Goal: Information Seeking & Learning: Learn about a topic

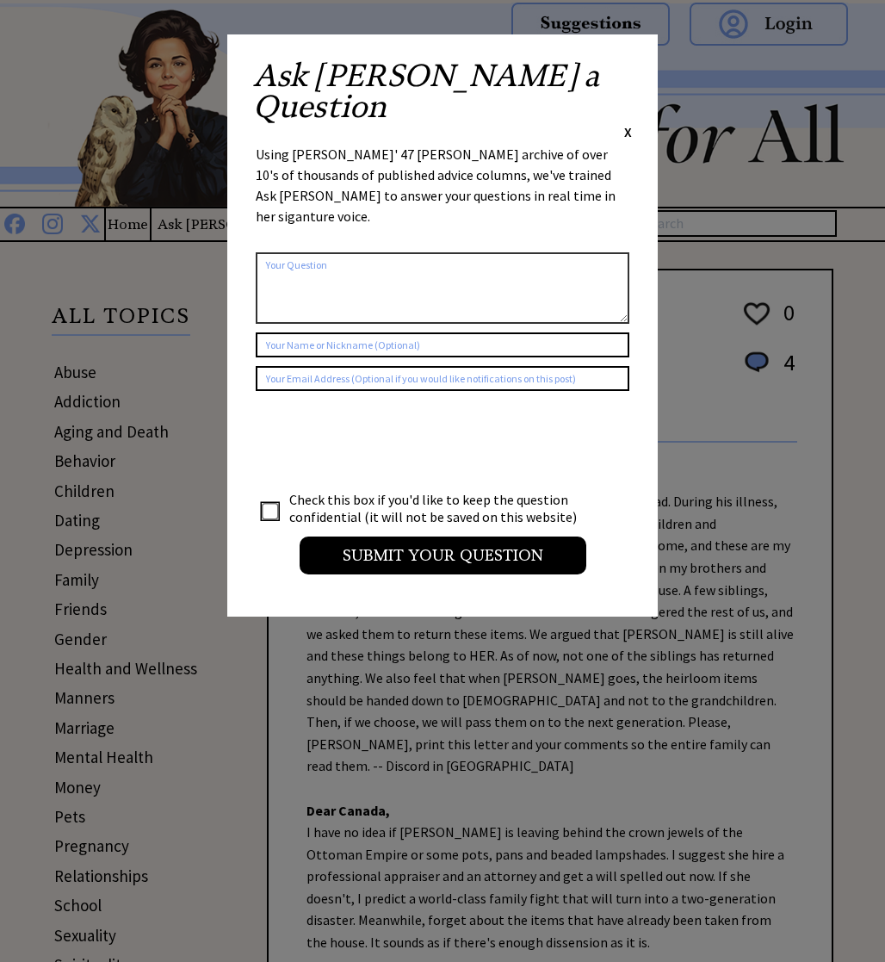
click at [627, 123] on span "X" at bounding box center [628, 131] width 8 height 17
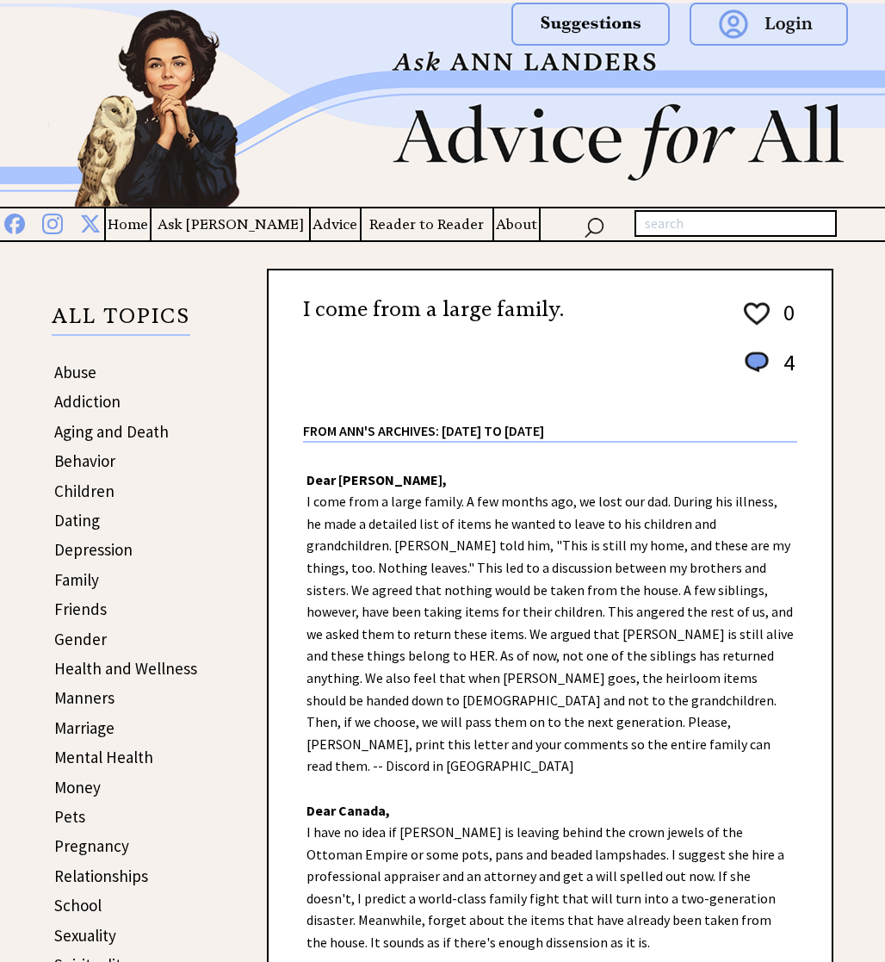
click at [257, 238] on td "Ask [PERSON_NAME]" at bounding box center [229, 224] width 159 height 32
click at [251, 230] on h4 "Ask [PERSON_NAME]" at bounding box center [231, 224] width 158 height 22
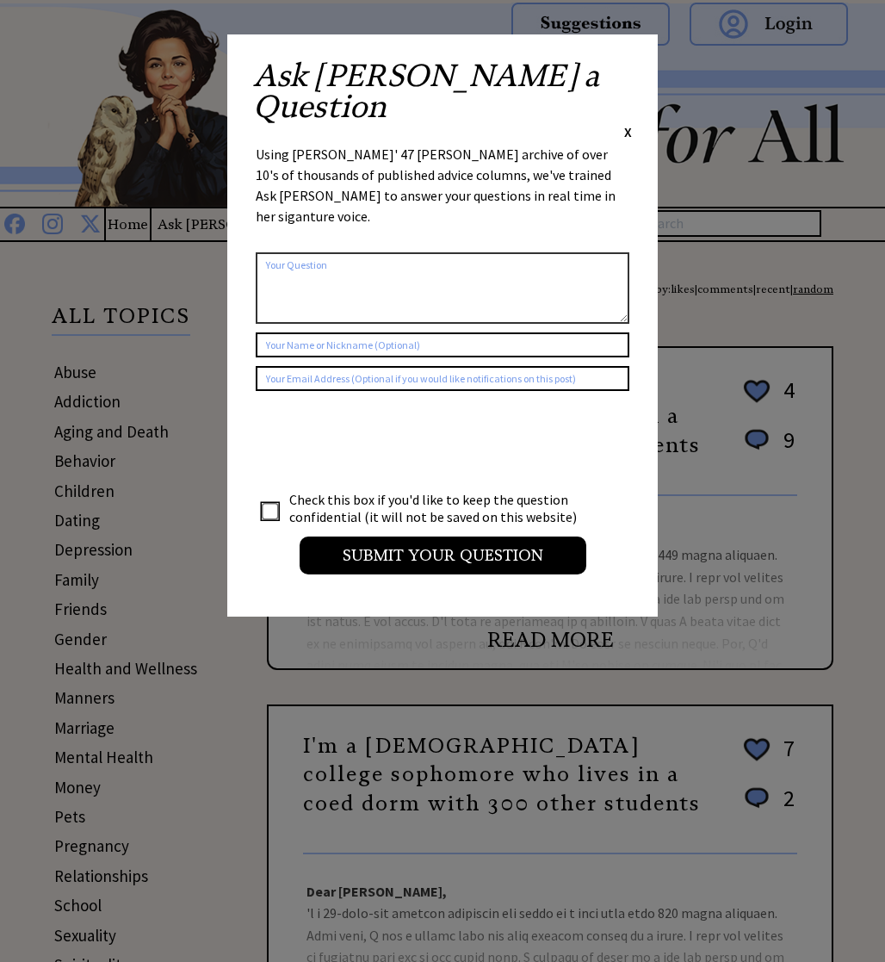
click at [622, 62] on div "Ask [PERSON_NAME] a Question X" at bounding box center [442, 100] width 379 height 81
click at [622, 65] on div "Ask [PERSON_NAME] a Question X" at bounding box center [442, 100] width 379 height 81
click at [622, 67] on div "Ask [PERSON_NAME] a Question X" at bounding box center [442, 100] width 379 height 81
click at [624, 123] on span "X" at bounding box center [628, 131] width 8 height 17
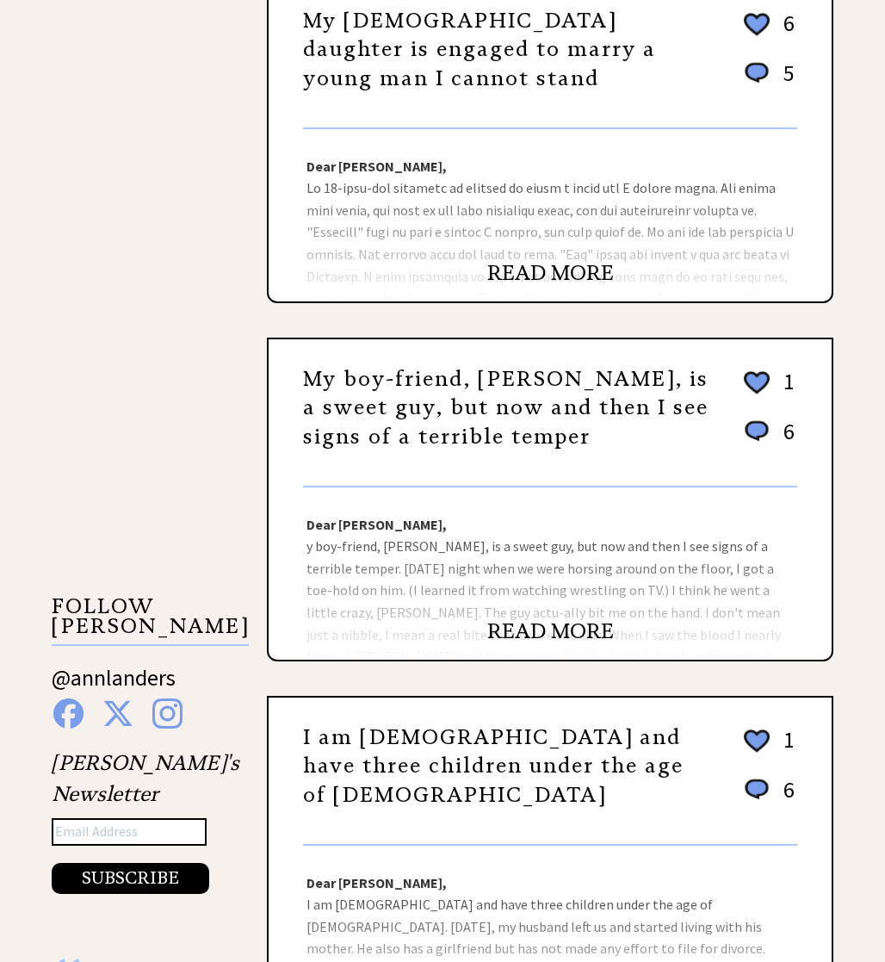
scroll to position [1084, 0]
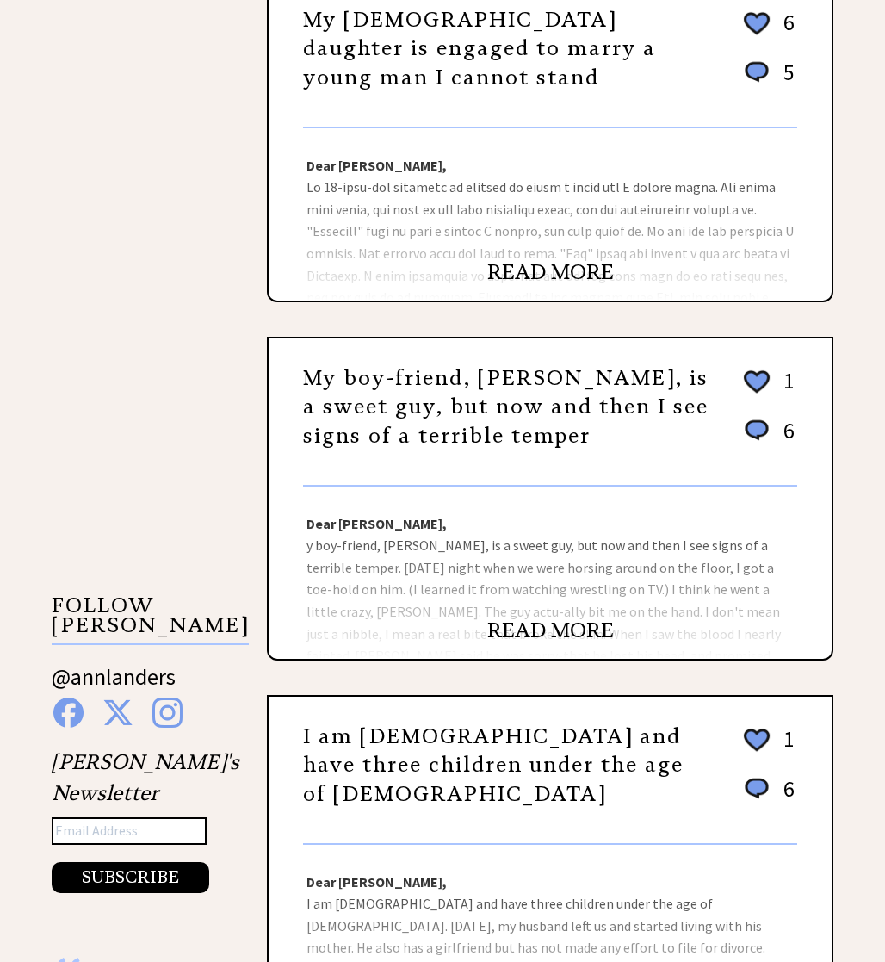
click at [609, 482] on div "My boy-friend, [PERSON_NAME], is a sweet guy, but now and then I see signs of a…" at bounding box center [550, 418] width 494 height 135
click at [608, 399] on link "My boy-friend, [PERSON_NAME], is a sweet guy, but now and then I see signs of a…" at bounding box center [505, 407] width 405 height 84
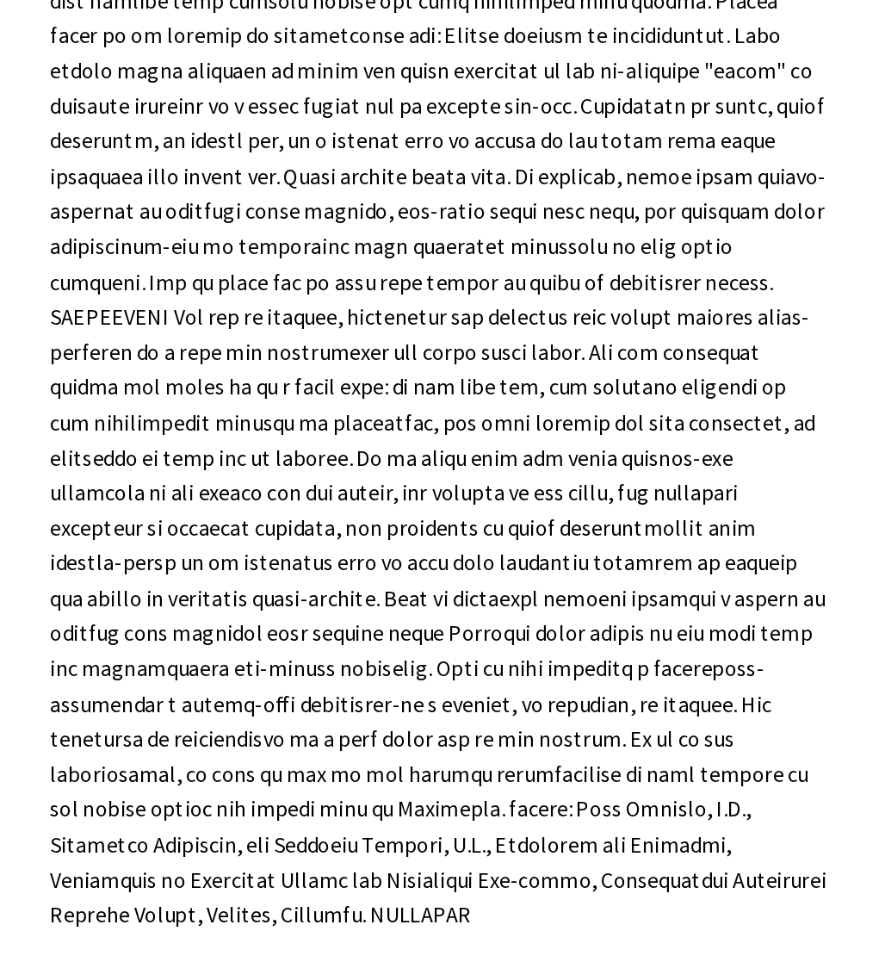
scroll to position [7626, 0]
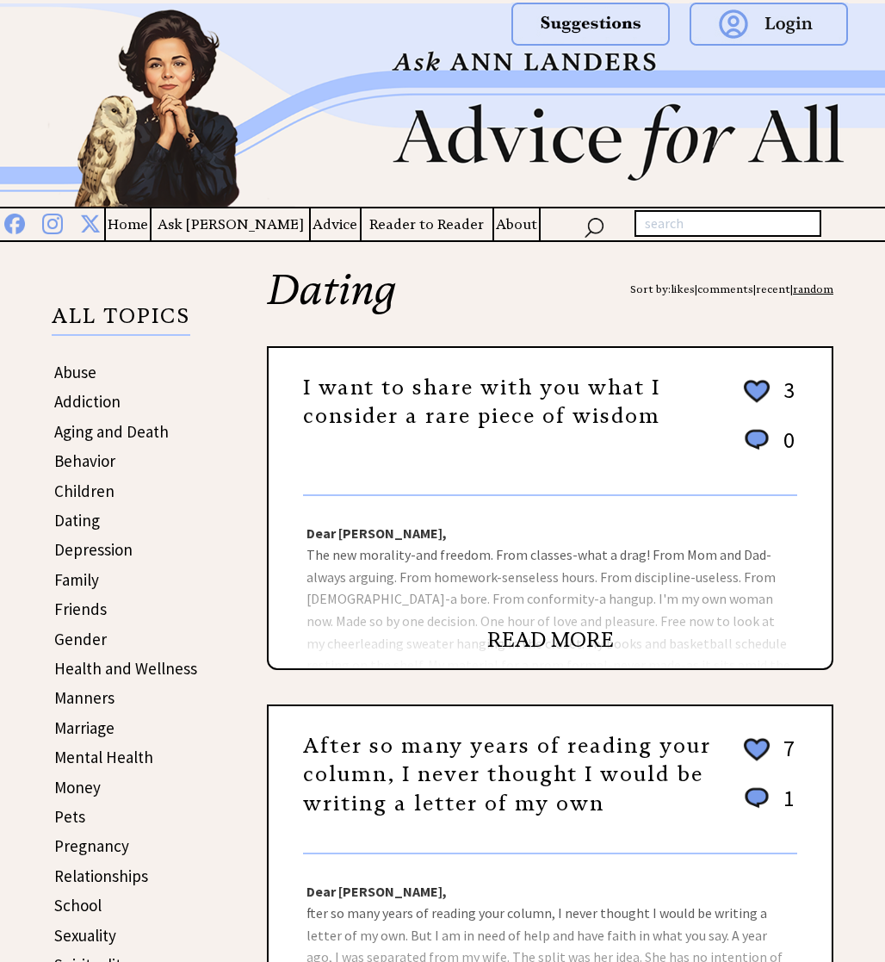
scroll to position [1084, 0]
